Goal: Task Accomplishment & Management: Use online tool/utility

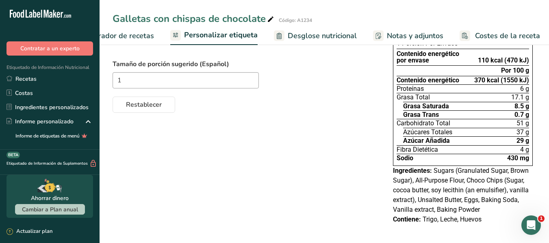
scroll to position [95, 0]
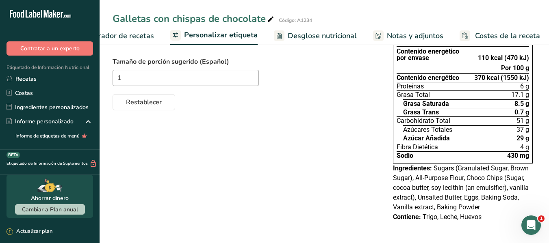
click at [535, 222] on icon "Abrir Intercom Messenger" at bounding box center [530, 225] width 13 height 13
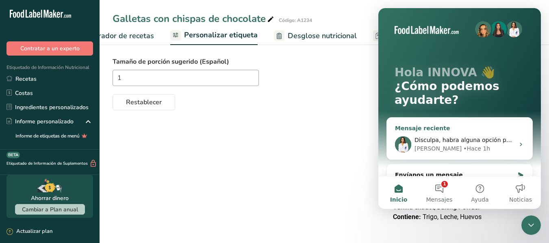
click at [484, 145] on div "Rana • Hace 1h" at bounding box center [464, 149] width 100 height 9
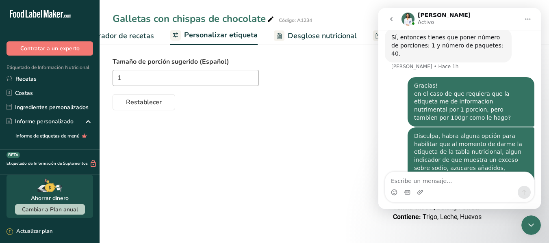
scroll to position [346, 0]
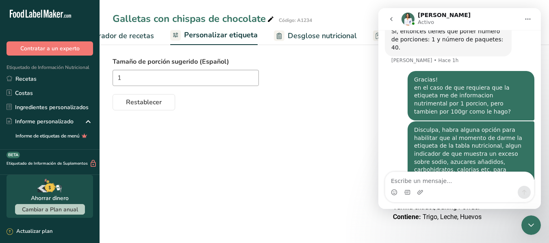
click at [389, 21] on icon "go back" at bounding box center [391, 19] width 6 height 6
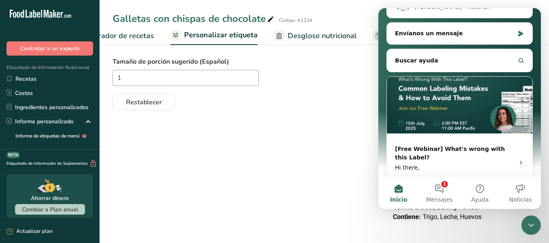
scroll to position [149, 0]
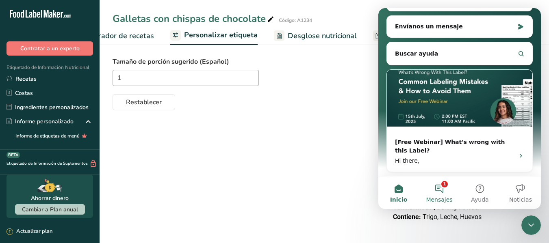
click at [439, 190] on button "1 Mensajes" at bounding box center [439, 193] width 41 height 32
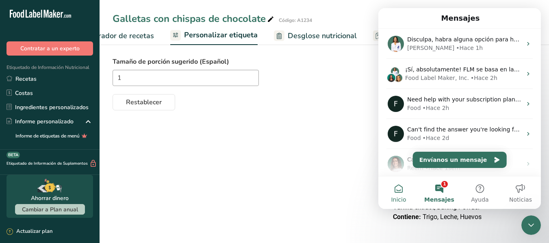
click at [392, 196] on button "Inicio" at bounding box center [398, 193] width 41 height 32
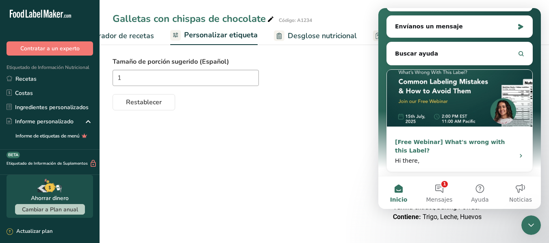
scroll to position [0, 0]
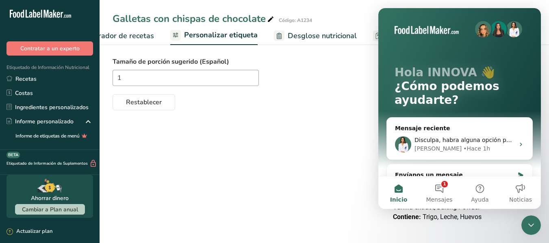
click at [401, 191] on button "Inicio" at bounding box center [398, 193] width 41 height 32
click at [475, 32] on img "Intercom Messenger" at bounding box center [483, 29] width 16 height 16
click at [441, 189] on button "1 Mensajes" at bounding box center [439, 193] width 41 height 32
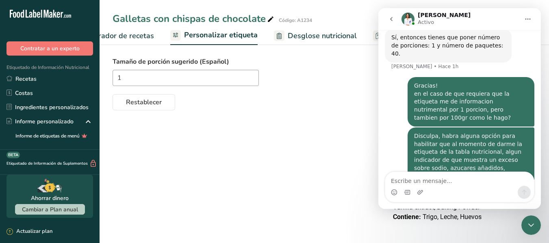
scroll to position [346, 0]
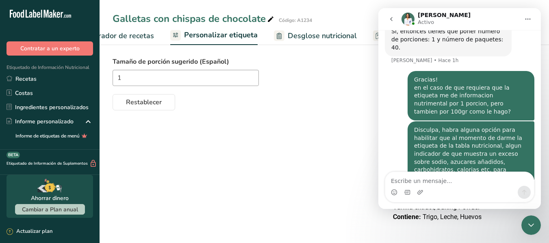
click at [418, 14] on h1 "[PERSON_NAME]" at bounding box center [444, 15] width 53 height 6
click at [426, 18] on p "Activo" at bounding box center [426, 22] width 16 height 8
click at [530, 19] on icon "Inicio" at bounding box center [527, 19] width 5 height 1
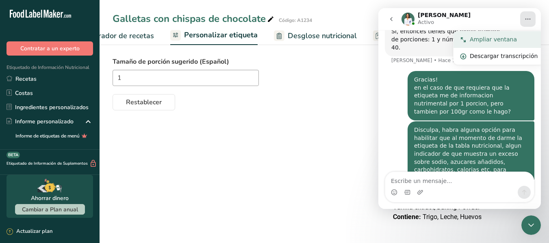
click at [515, 36] on div "Ampliar ventana" at bounding box center [504, 39] width 68 height 9
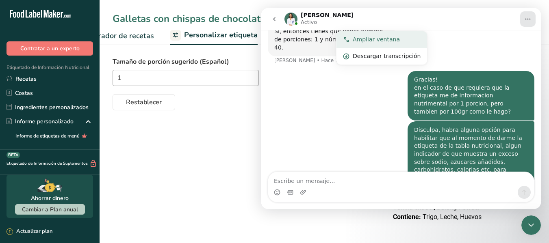
scroll to position [242, 0]
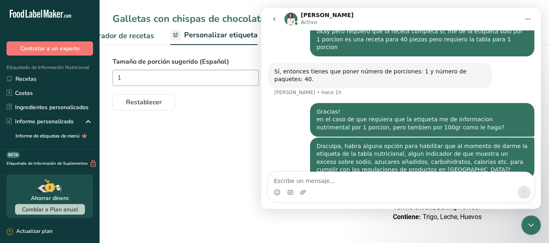
click at [529, 19] on icon "Inicio" at bounding box center [527, 19] width 5 height 1
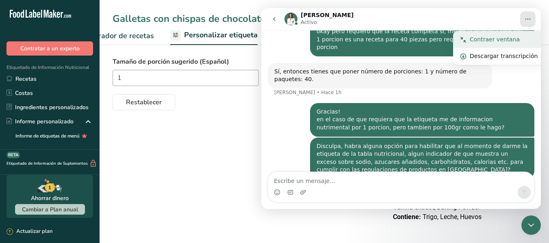
click at [509, 40] on div "Contraer ventana" at bounding box center [504, 39] width 68 height 9
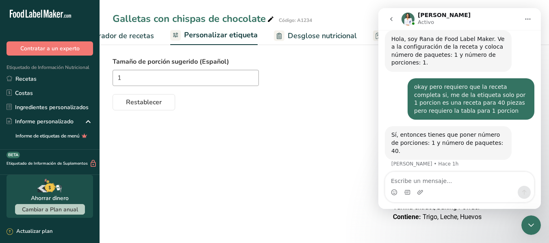
scroll to position [346, 0]
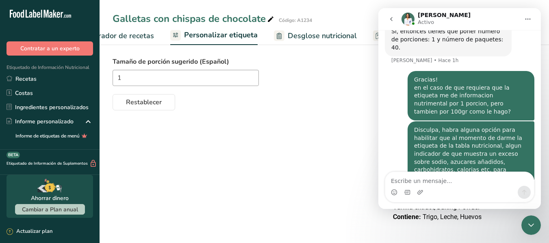
click at [528, 17] on icon "Inicio" at bounding box center [527, 19] width 6 height 6
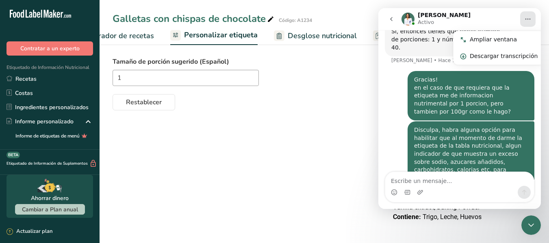
click at [528, 17] on icon "Inicio" at bounding box center [527, 19] width 6 height 6
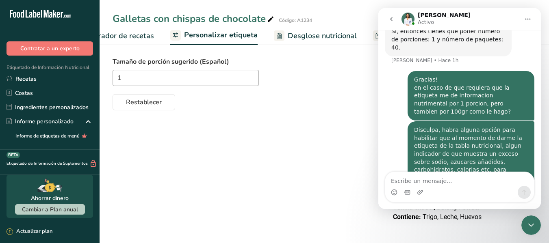
click at [353, 4] on div "Galletas con chispas de chocolate Código: A1234 Configuración de receta Elabora…" at bounding box center [324, 22] width 449 height 45
click at [530, 230] on div "Cerrar Intercom Messenger" at bounding box center [530, 225] width 19 height 19
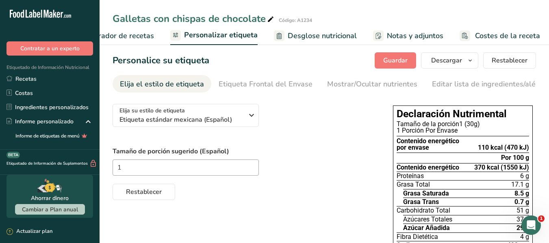
scroll to position [0, 0]
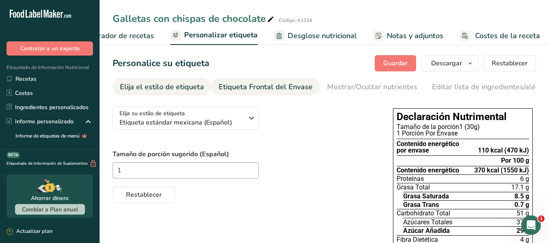
click at [279, 89] on div "Etiqueta Frontal del Envase" at bounding box center [266, 87] width 94 height 11
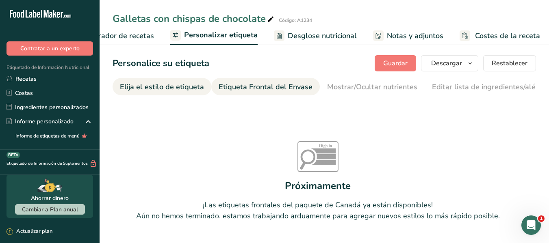
click at [144, 93] on link "Elija el estilo de etiqueta" at bounding box center [162, 87] width 84 height 18
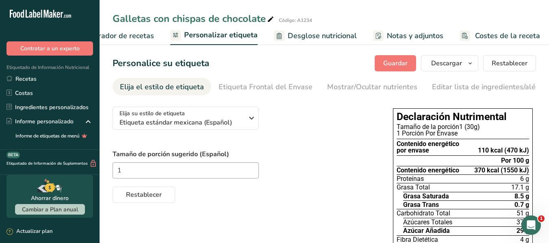
click at [140, 35] on span "Elaborador de recetas" at bounding box center [116, 35] width 75 height 11
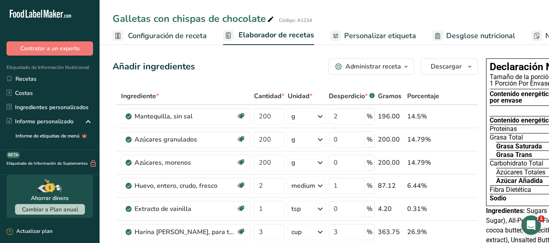
click at [141, 36] on span "Configuración de receta" at bounding box center [167, 35] width 79 height 11
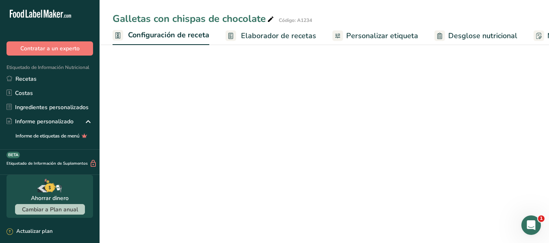
scroll to position [0, 3]
